Goal: Information Seeking & Learning: Learn about a topic

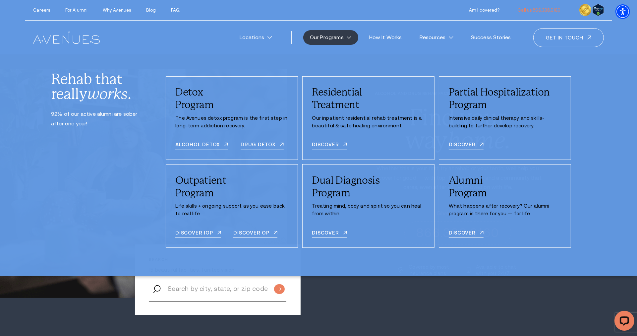
click at [341, 37] on link "Our Programs" at bounding box center [330, 37] width 55 height 15
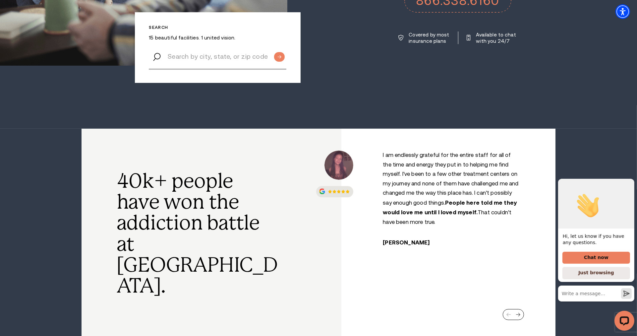
click at [517, 312] on div "Next slide" at bounding box center [518, 314] width 5 height 4
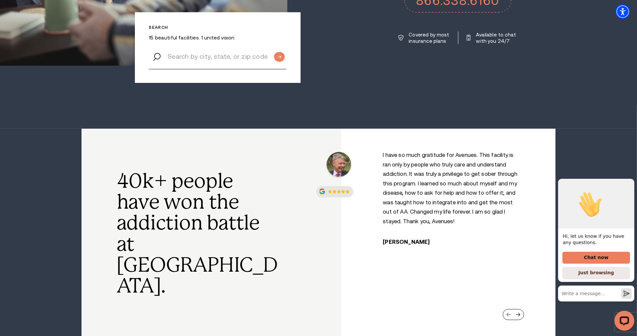
click at [508, 312] on div "Previous slide" at bounding box center [508, 314] width 5 height 4
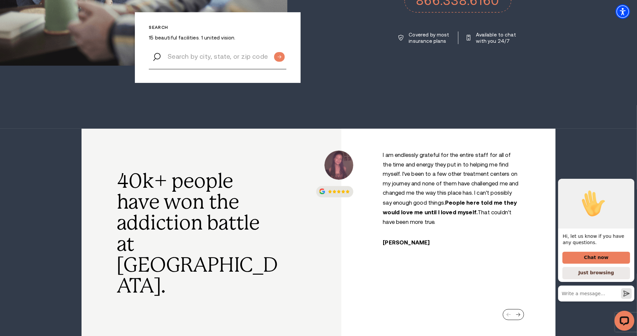
click at [518, 312] on div "Next slide" at bounding box center [518, 314] width 5 height 4
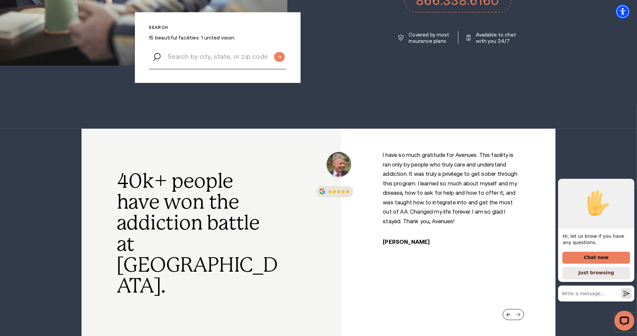
click at [518, 312] on div "Next slide" at bounding box center [518, 314] width 5 height 4
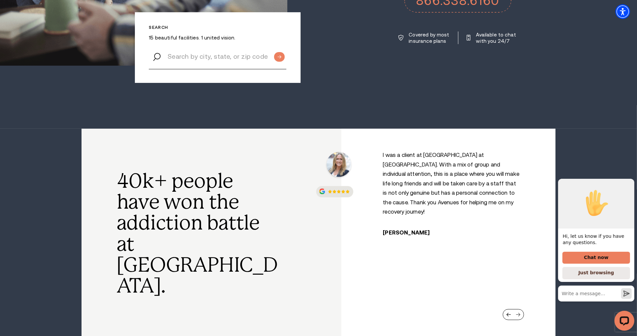
click at [518, 312] on div "Next slide" at bounding box center [518, 314] width 5 height 4
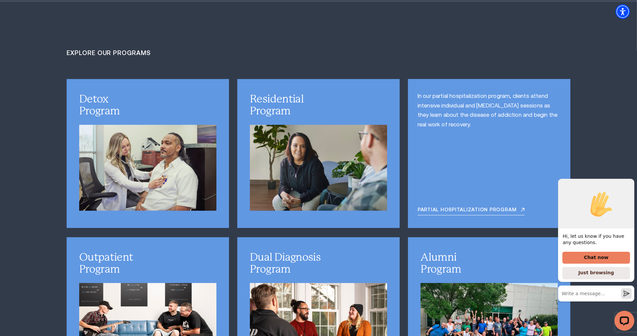
scroll to position [1988, 0]
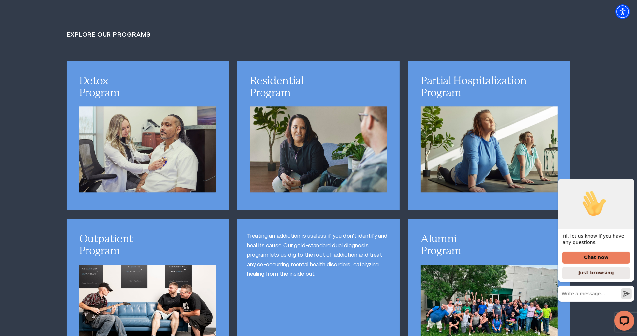
click at [319, 219] on div "Treating an addiction is useless if you don't identify and heal its cause. Our …" at bounding box center [318, 293] width 162 height 148
